Goal: Navigation & Orientation: Find specific page/section

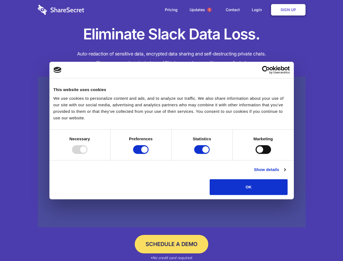
click at [88, 154] on div at bounding box center [79, 149] width 15 height 9
click at [149, 154] on input "Preferences" at bounding box center [140, 149] width 15 height 9
checkbox input "false"
click at [203, 154] on input "Statistics" at bounding box center [201, 149] width 15 height 9
checkbox input "false"
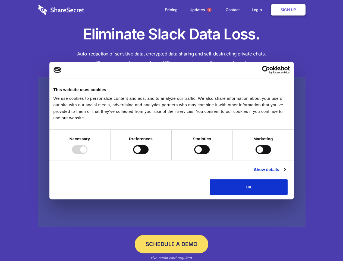
click at [256, 154] on input "Marketing" at bounding box center [263, 149] width 15 height 9
checkbox input "true"
click at [286, 173] on link "Show details" at bounding box center [270, 169] width 32 height 7
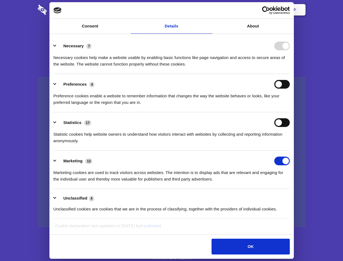
click at [290, 74] on li "Necessary 7 Necessary cookies help make a website usable by enabling basic func…" at bounding box center [172, 55] width 236 height 38
click at [209, 10] on span "1" at bounding box center [209, 10] width 4 height 4
